Goal: Check status: Check status

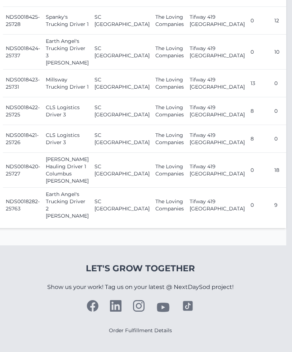
scroll to position [836, 6]
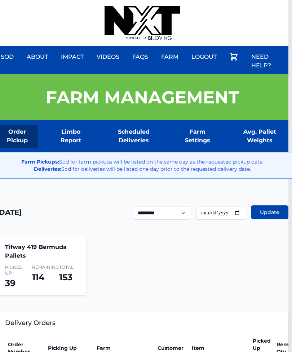
scroll to position [0, 3]
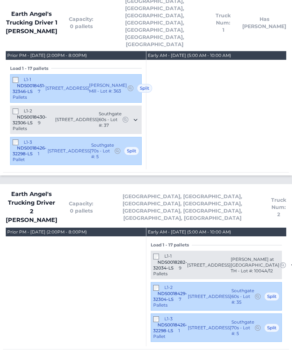
scroll to position [656, 0]
click at [158, 314] on div "L1-3 NDS0018426-32298-LS 1 Pallet 1023 Canvasback Way Indian Trail, NC 28079 So…" at bounding box center [216, 328] width 131 height 28
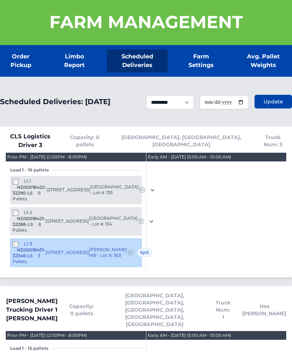
scroll to position [0, 0]
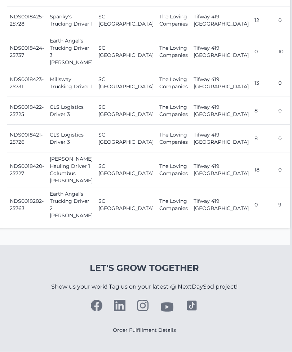
scroll to position [980, 2]
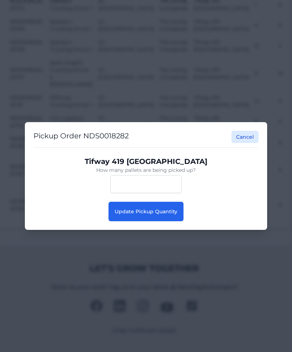
click at [173, 212] on span "Update Pickup Quantity" at bounding box center [146, 211] width 63 height 6
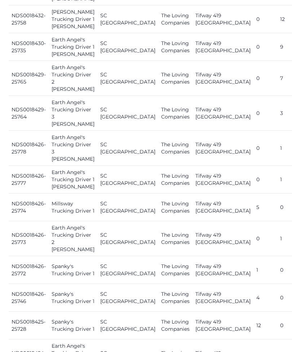
scroll to position [533, 0]
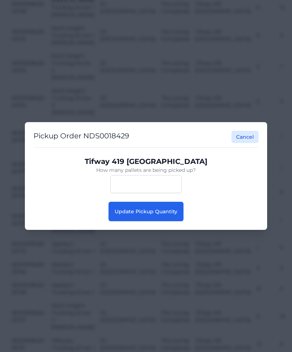
click at [171, 215] on span "Update Pickup Quantity" at bounding box center [146, 211] width 63 height 6
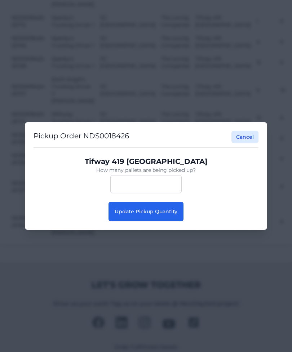
click at [182, 221] on button "Update Pickup Quantity" at bounding box center [146, 211] width 75 height 19
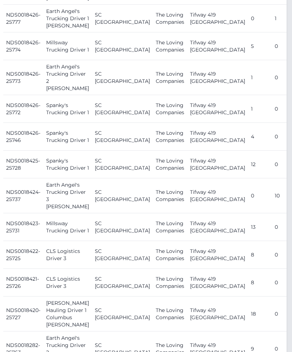
scroll to position [604, 5]
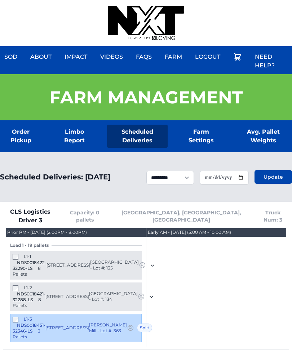
click at [22, 140] on link "Order Pickup" at bounding box center [21, 136] width 42 height 23
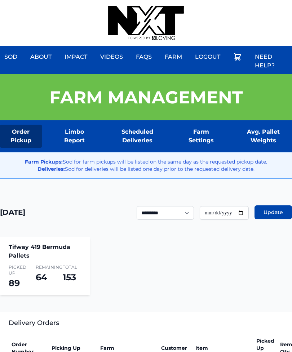
click at [240, 3] on div "Sod About Impact Videos FAQs Need Help? Farm My Account Logout" at bounding box center [146, 23] width 292 height 46
click at [258, 0] on div "Sod About Impact Videos FAQs Need Help? Farm My Account Logout" at bounding box center [146, 23] width 292 height 46
